Goal: Check status: Check status

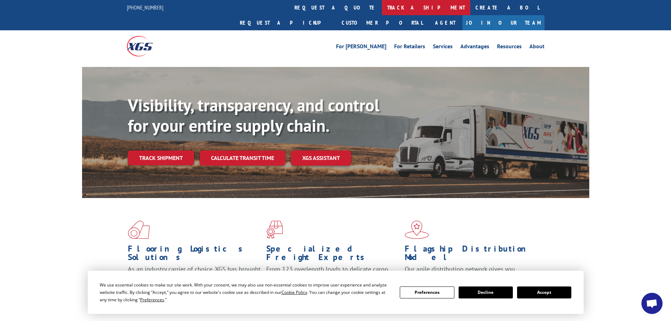
click at [382, 9] on link "track a shipment" at bounding box center [426, 7] width 88 height 15
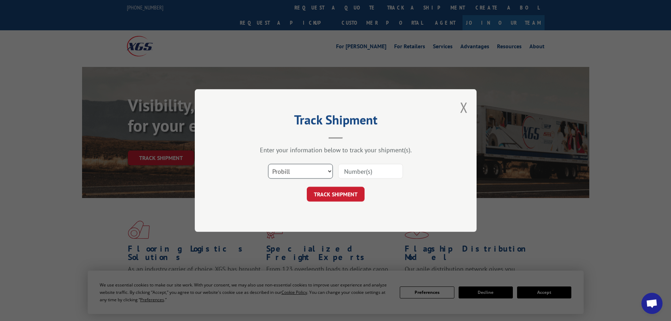
click at [325, 173] on select "Select category... Probill BOL PO" at bounding box center [300, 171] width 65 height 15
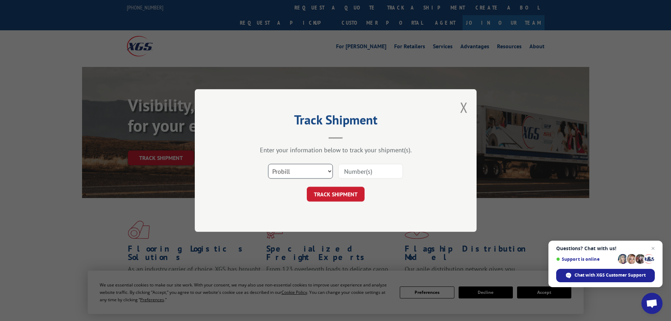
select select "bol"
click at [268, 164] on select "Select category... Probill BOL PO" at bounding box center [300, 171] width 65 height 15
click at [360, 168] on input at bounding box center [370, 171] width 65 height 15
paste input "6026284"
type input "6026284"
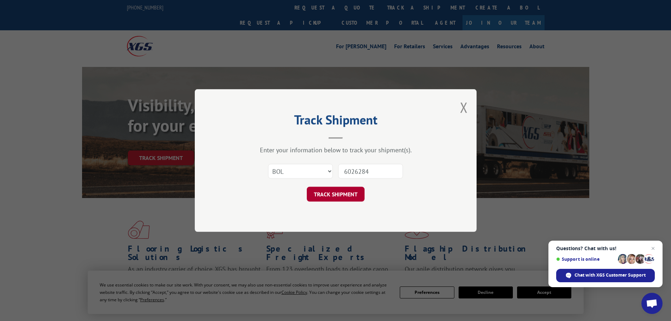
click at [336, 198] on button "TRACK SHIPMENT" at bounding box center [336, 194] width 58 height 15
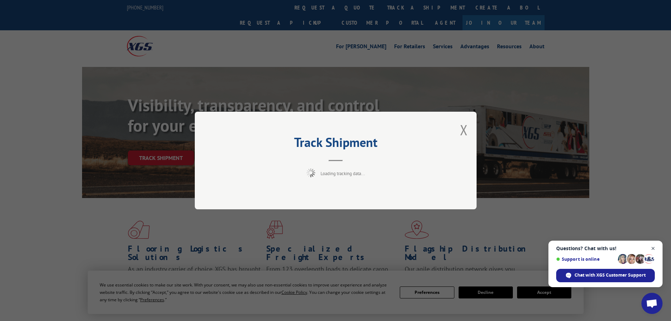
click at [652, 249] on span "Close chat" at bounding box center [653, 248] width 9 height 9
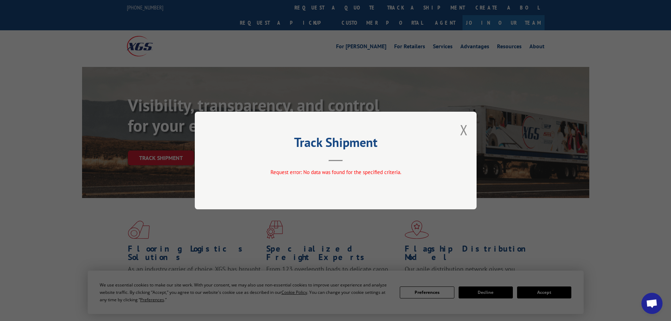
click at [469, 131] on div "Track Shipment Request error: No data was found for the specified criteria." at bounding box center [336, 161] width 282 height 98
click at [464, 132] on button "Close modal" at bounding box center [464, 129] width 8 height 19
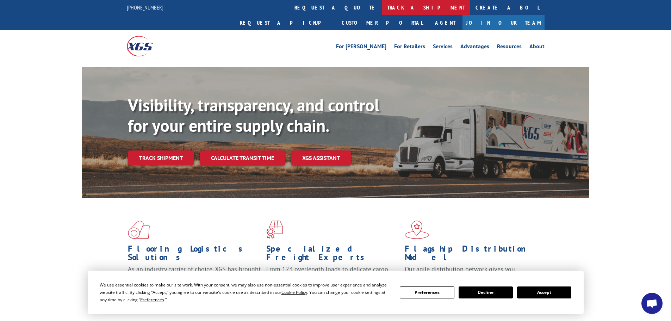
click at [382, 6] on link "track a shipment" at bounding box center [426, 7] width 88 height 15
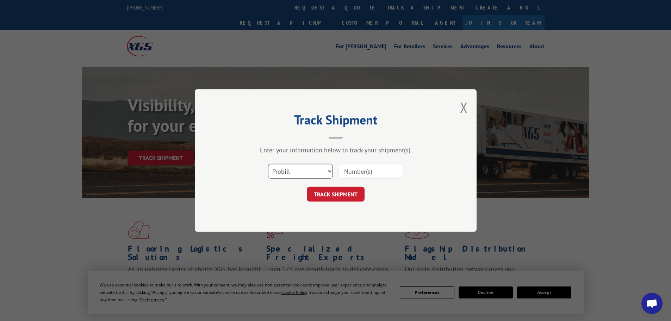
click at [301, 171] on select "Select category... Probill BOL PO" at bounding box center [300, 171] width 65 height 15
select select "bol"
click at [268, 164] on select "Select category... Probill BOL PO" at bounding box center [300, 171] width 65 height 15
click at [370, 169] on input at bounding box center [370, 171] width 65 height 15
paste input "6026284"
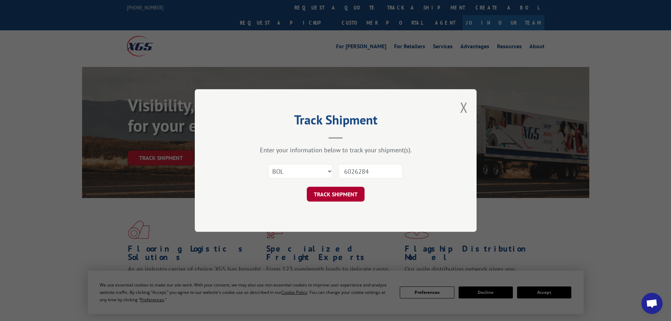
type input "6026284"
click at [342, 191] on button "TRACK SHIPMENT" at bounding box center [336, 194] width 58 height 15
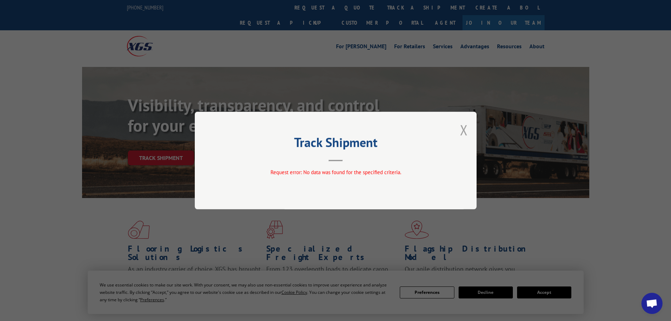
click at [462, 130] on button "Close modal" at bounding box center [464, 129] width 8 height 19
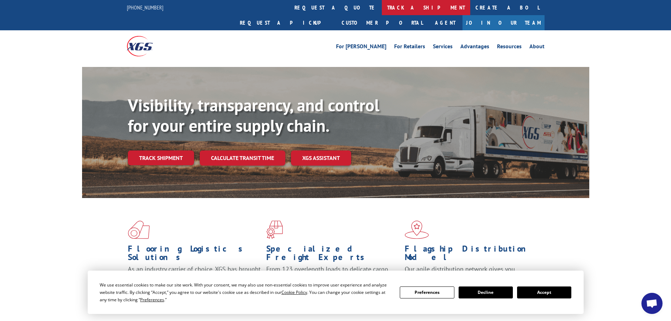
click at [382, 13] on link "track a shipment" at bounding box center [426, 7] width 88 height 15
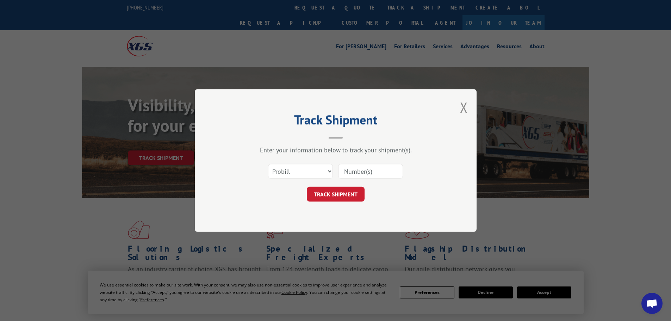
click at [366, 168] on input at bounding box center [370, 171] width 65 height 15
paste input "17471329"
type input "17471329"
click at [344, 195] on button "TRACK SHIPMENT" at bounding box center [336, 194] width 58 height 15
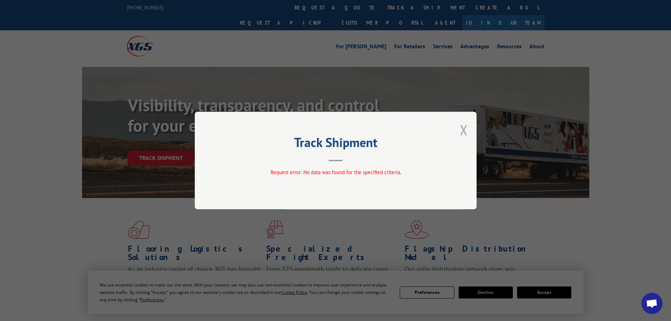
click at [460, 125] on button "Close modal" at bounding box center [464, 129] width 8 height 19
